Goal: Obtain resource: Download file/media

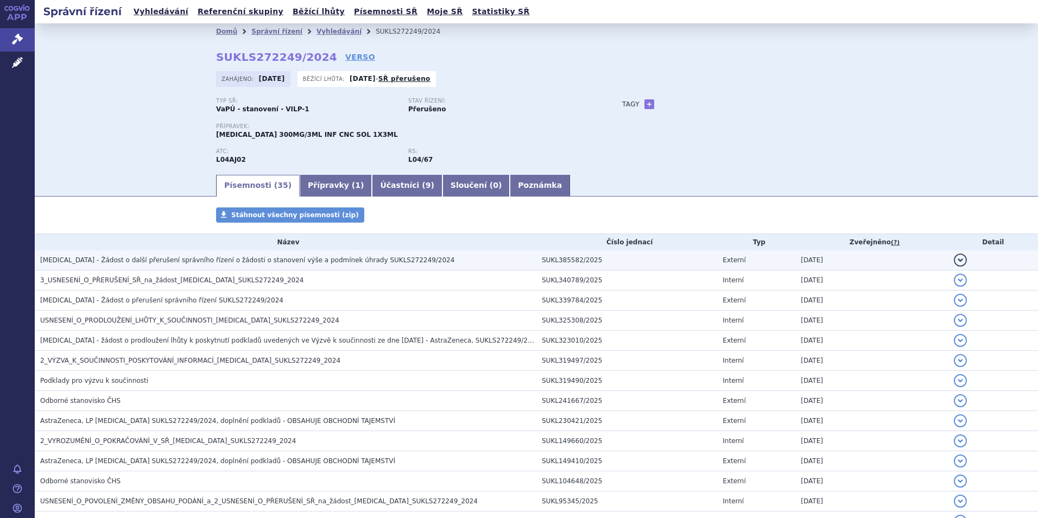
click at [156, 257] on span "[MEDICAL_DATA] - Žádost o další přerušení správního řízení o žádosti o stanoven…" at bounding box center [247, 260] width 414 height 8
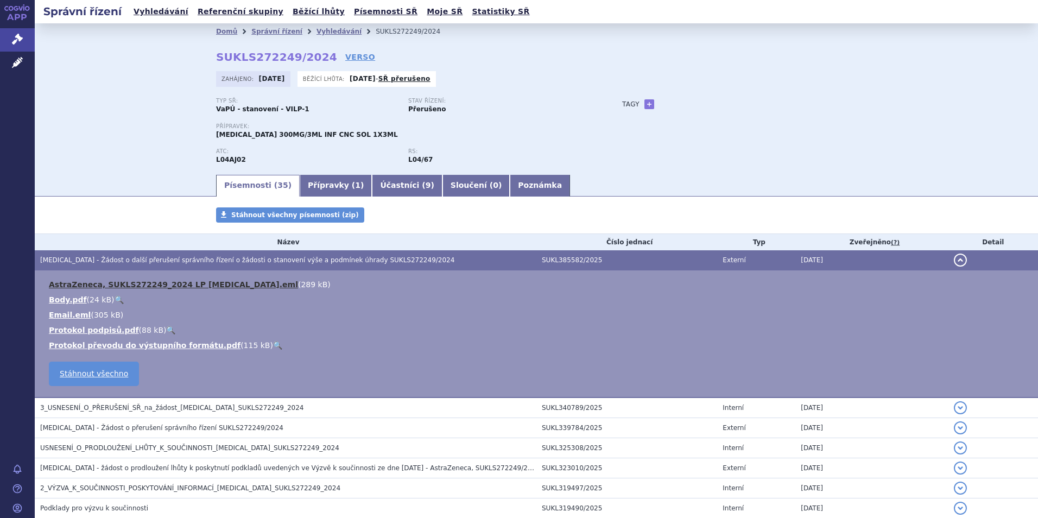
click at [129, 283] on link "AstraZeneca, SUKLS272249_2024 LP [MEDICAL_DATA].eml" at bounding box center [173, 284] width 249 height 9
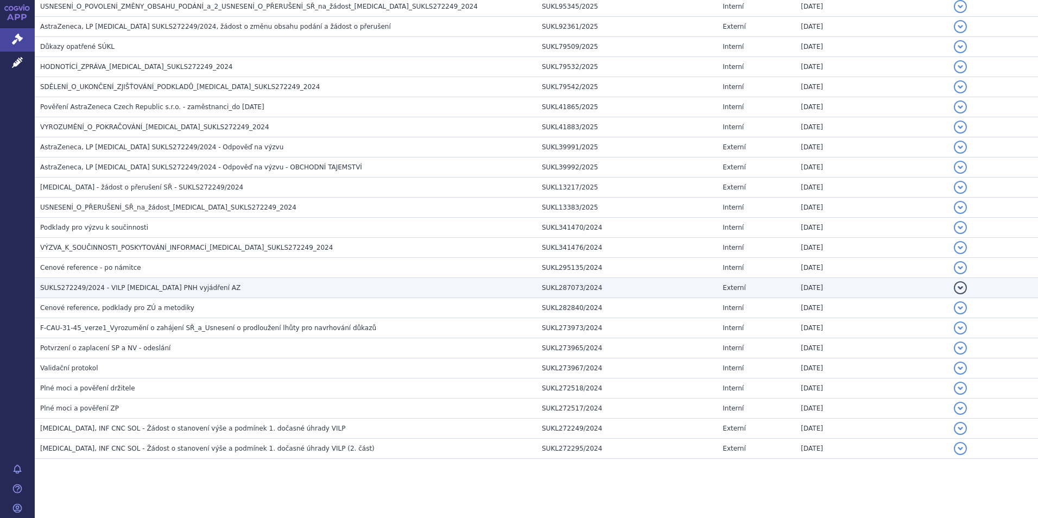
scroll to position [628, 0]
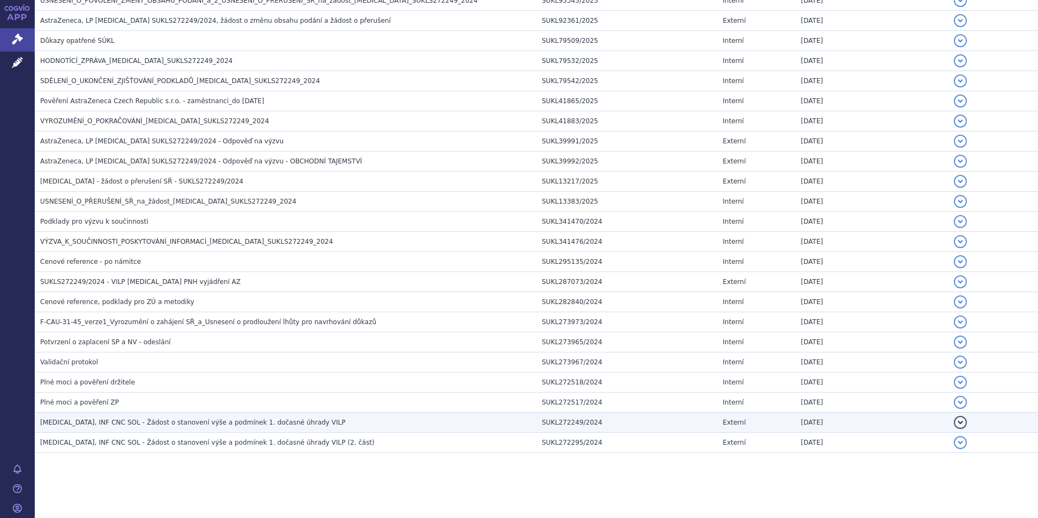
click at [175, 424] on span "[MEDICAL_DATA], INF CNC SOL - Žádost o stanovení výše a podmínek 1. dočasné úhr…" at bounding box center [192, 422] width 305 height 8
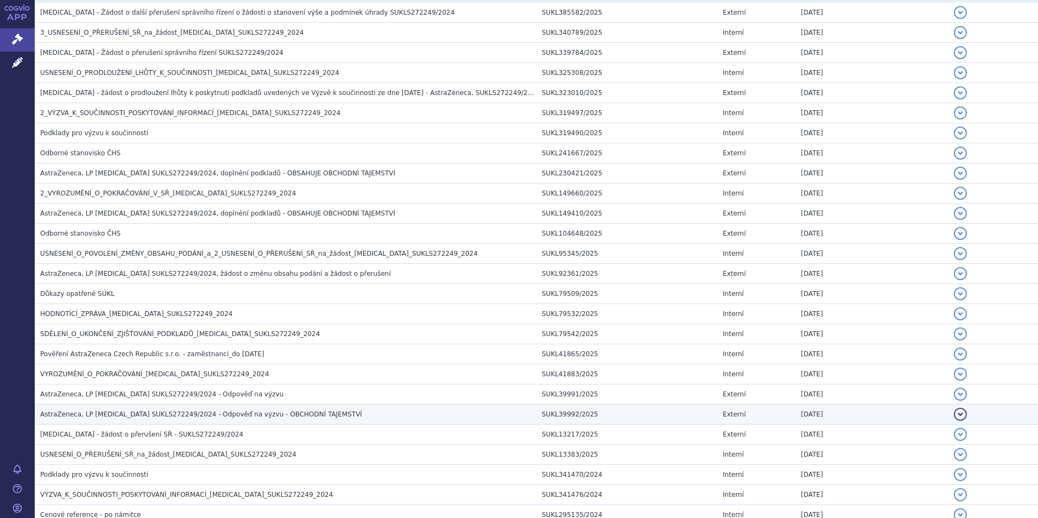
scroll to position [229, 0]
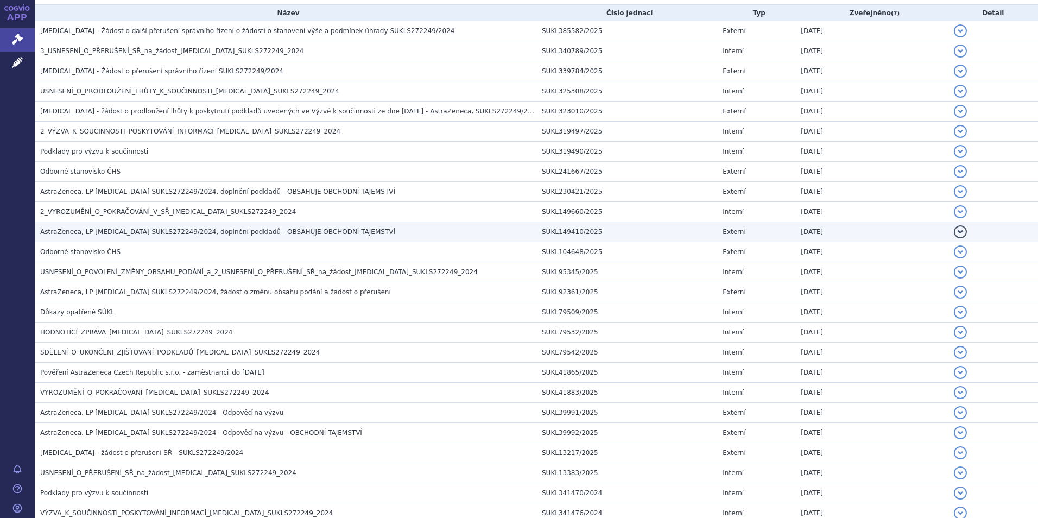
click at [179, 232] on span "AstraZeneca, LP [MEDICAL_DATA] SUKLS272249/2024, doplnění podkladů - OBSAHUJE O…" at bounding box center [217, 232] width 355 height 8
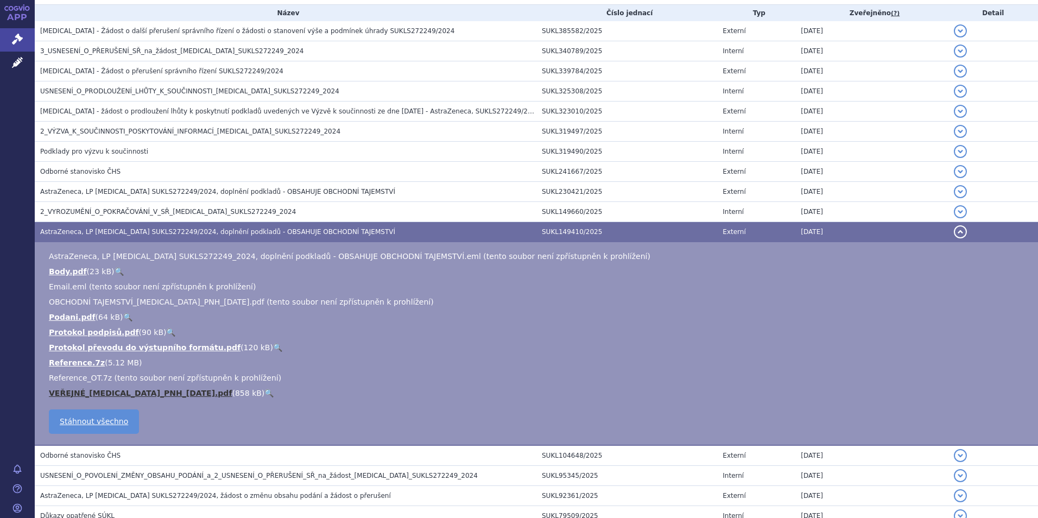
click at [144, 394] on link "VEŘEJNÉ_[MEDICAL_DATA]_PNH_[DATE].pdf" at bounding box center [140, 393] width 183 height 9
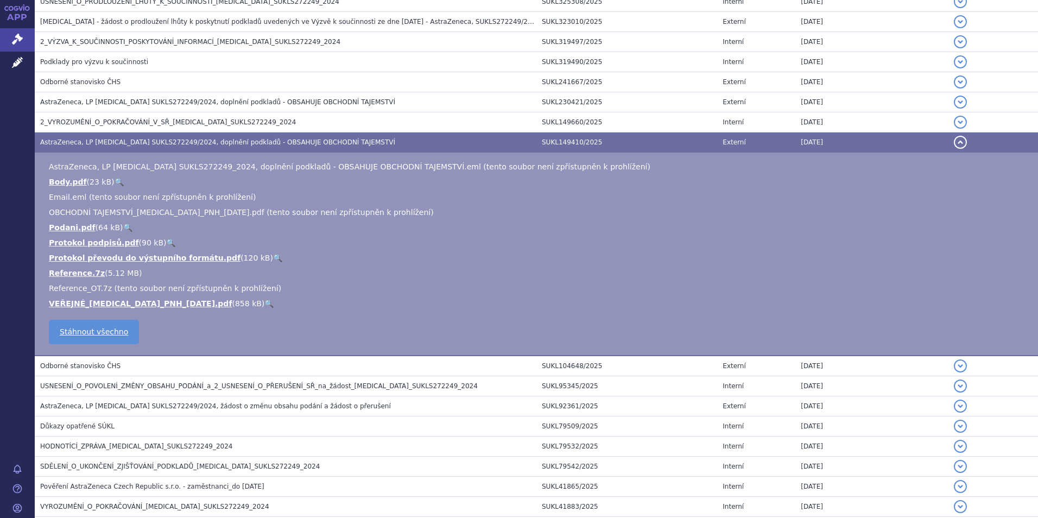
scroll to position [338, 0]
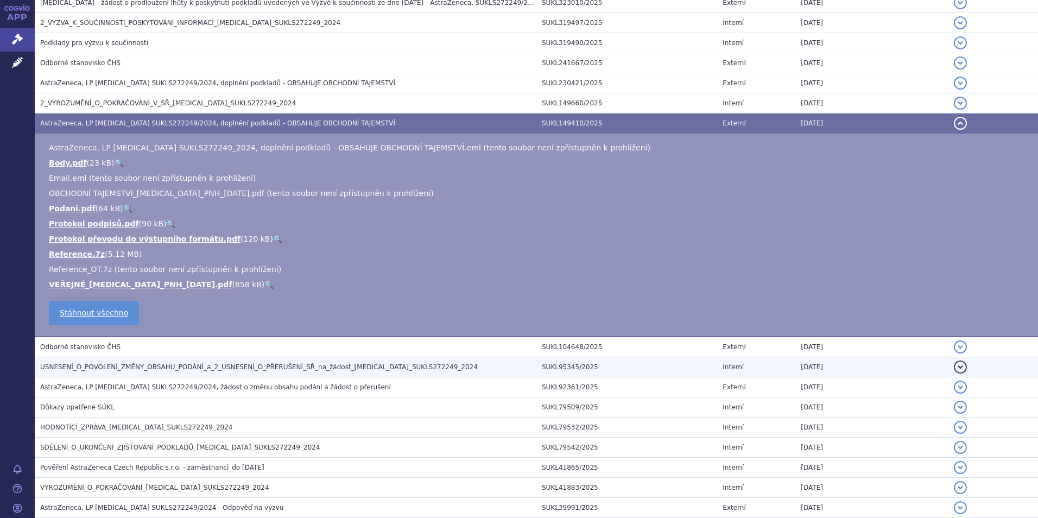
click at [225, 367] on span "USNESENÍ_O_POVOLENÍ_ZMĚNY_OBSAHU_PODÁNÍ_a_2_USNESENÍ_O_PŘERUŠENÍ_SŘ_na_žádost_[…" at bounding box center [258, 367] width 437 height 8
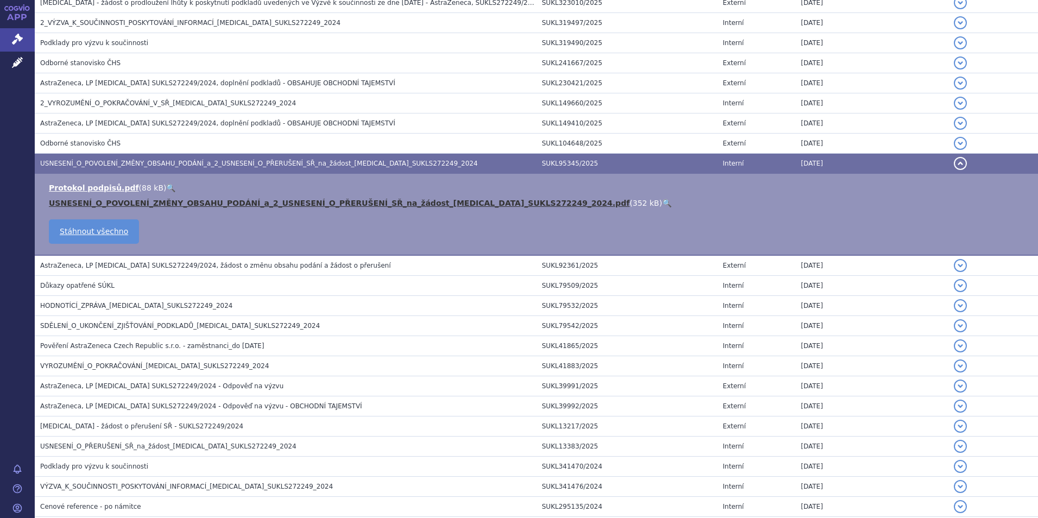
click at [285, 201] on link "USNESENÍ_O_POVOLENÍ_ZMĚNY_OBSAHU_PODÁNÍ_a_2_USNESENÍ_O_PŘERUŠENÍ_SŘ_na_žádost_[…" at bounding box center [339, 203] width 581 height 9
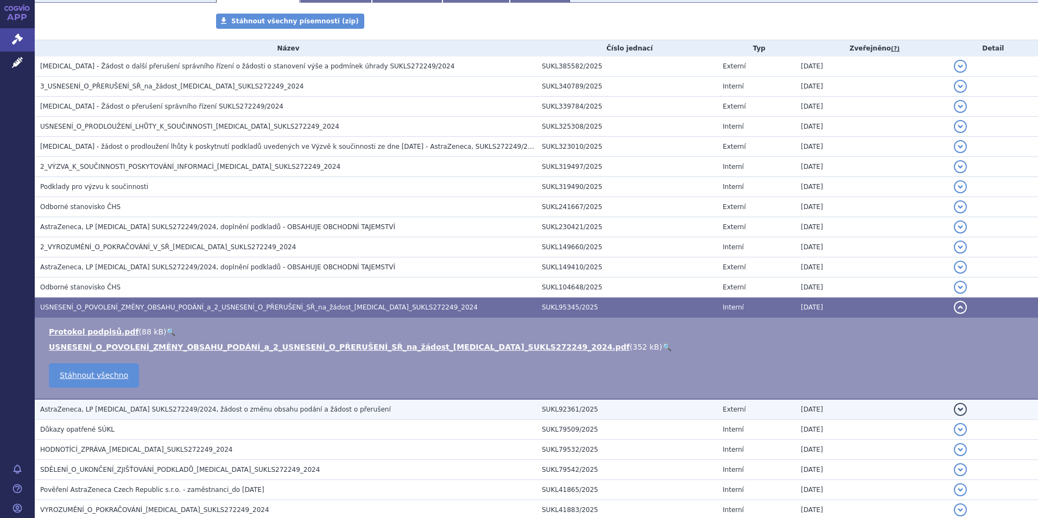
scroll to position [175, 0]
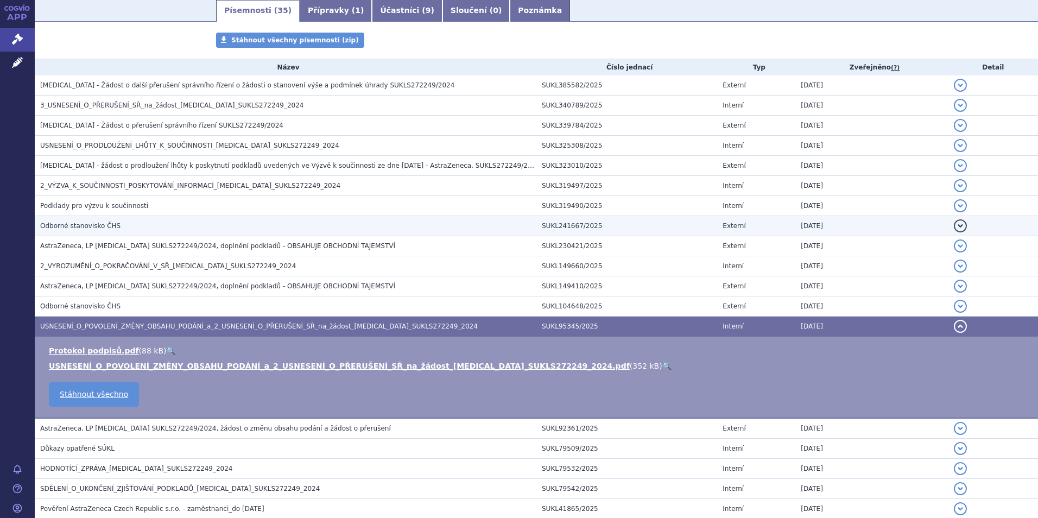
click at [73, 226] on span "Odborné stanovisko ČHS" at bounding box center [80, 226] width 80 height 8
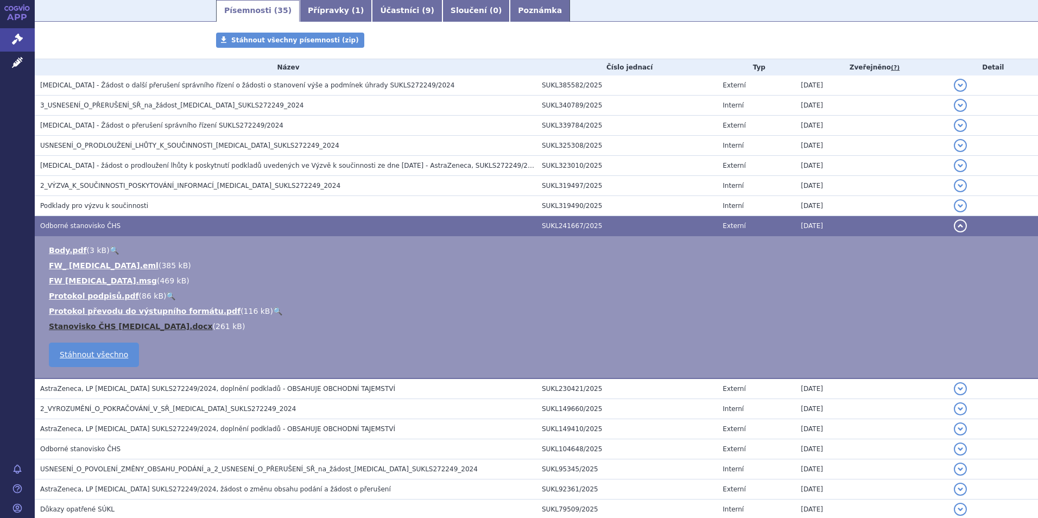
click at [99, 325] on link "Stanovisko ČHS [MEDICAL_DATA].docx" at bounding box center [131, 326] width 164 height 9
